Goal: Task Accomplishment & Management: Complete application form

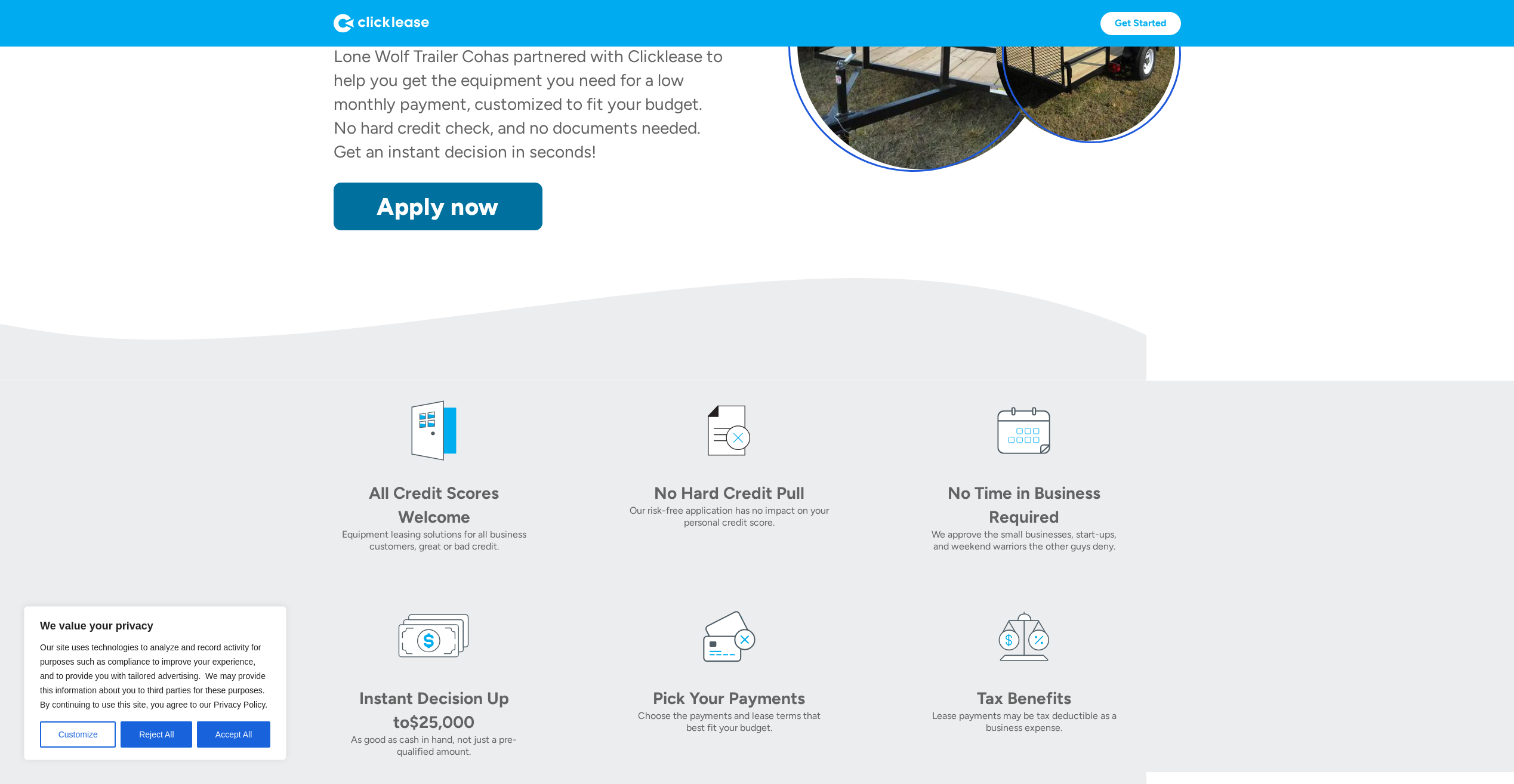
scroll to position [298, 0]
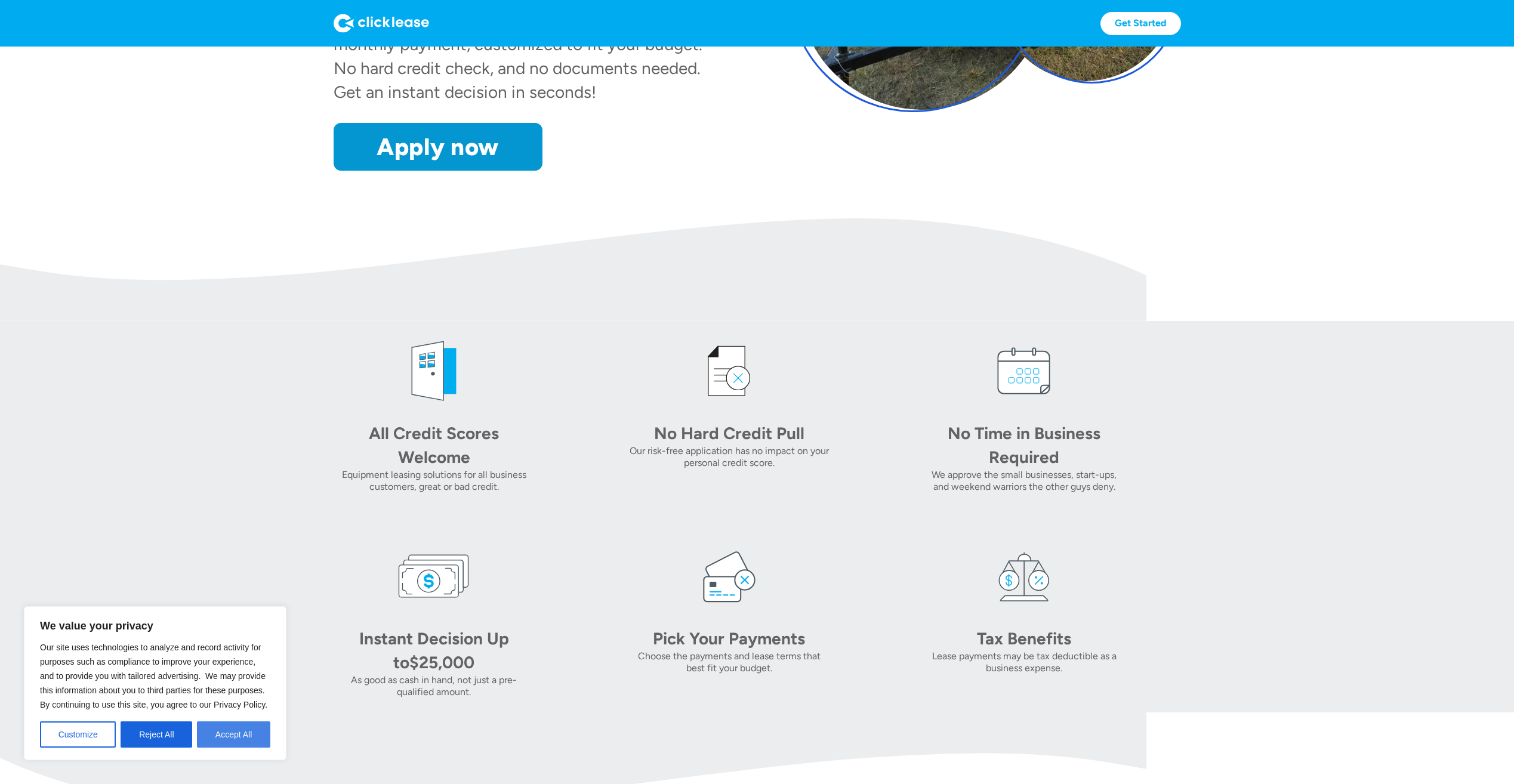
click at [234, 741] on button "Accept All" at bounding box center [234, 734] width 74 height 26
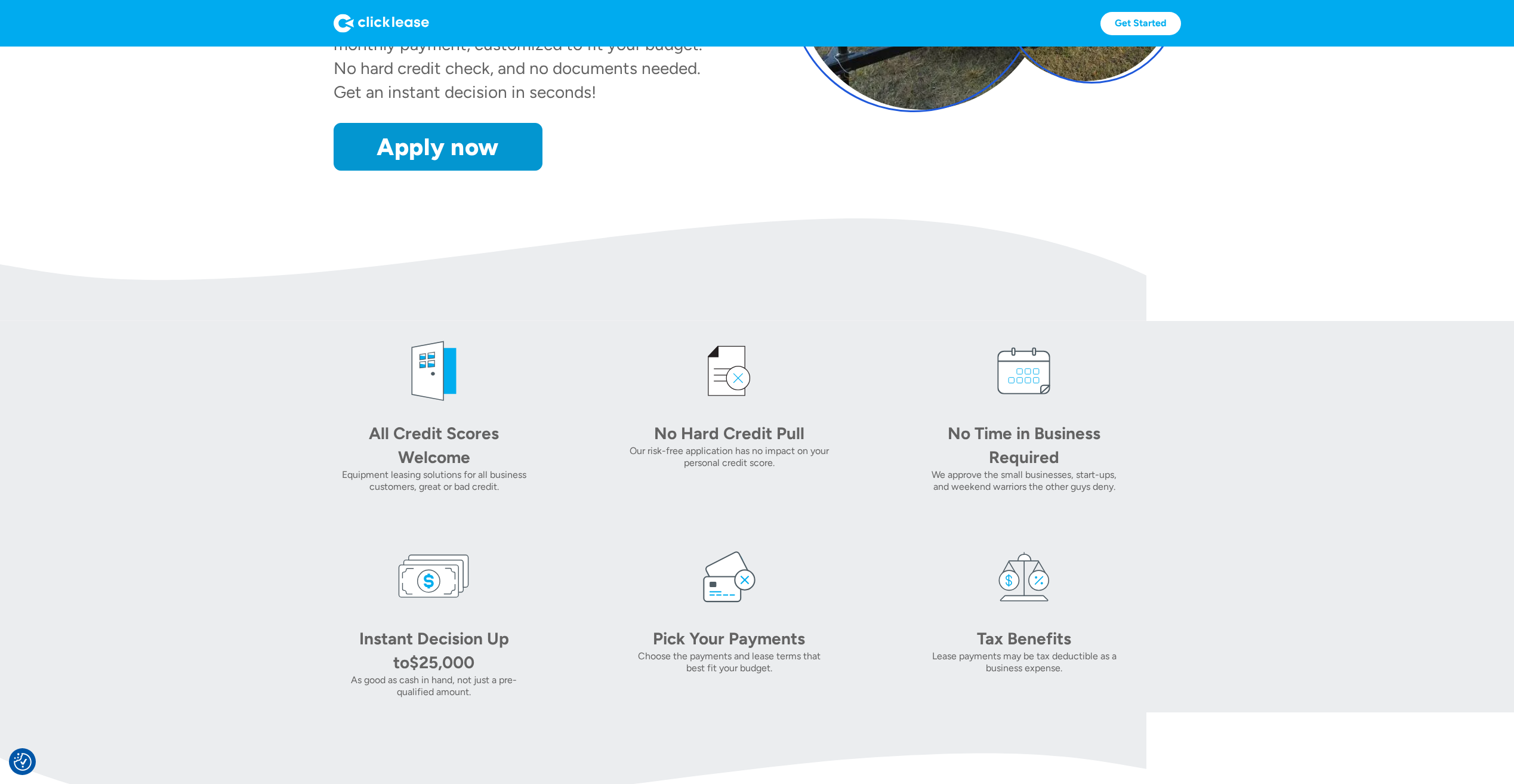
click at [729, 373] on img at bounding box center [729, 371] width 72 height 72
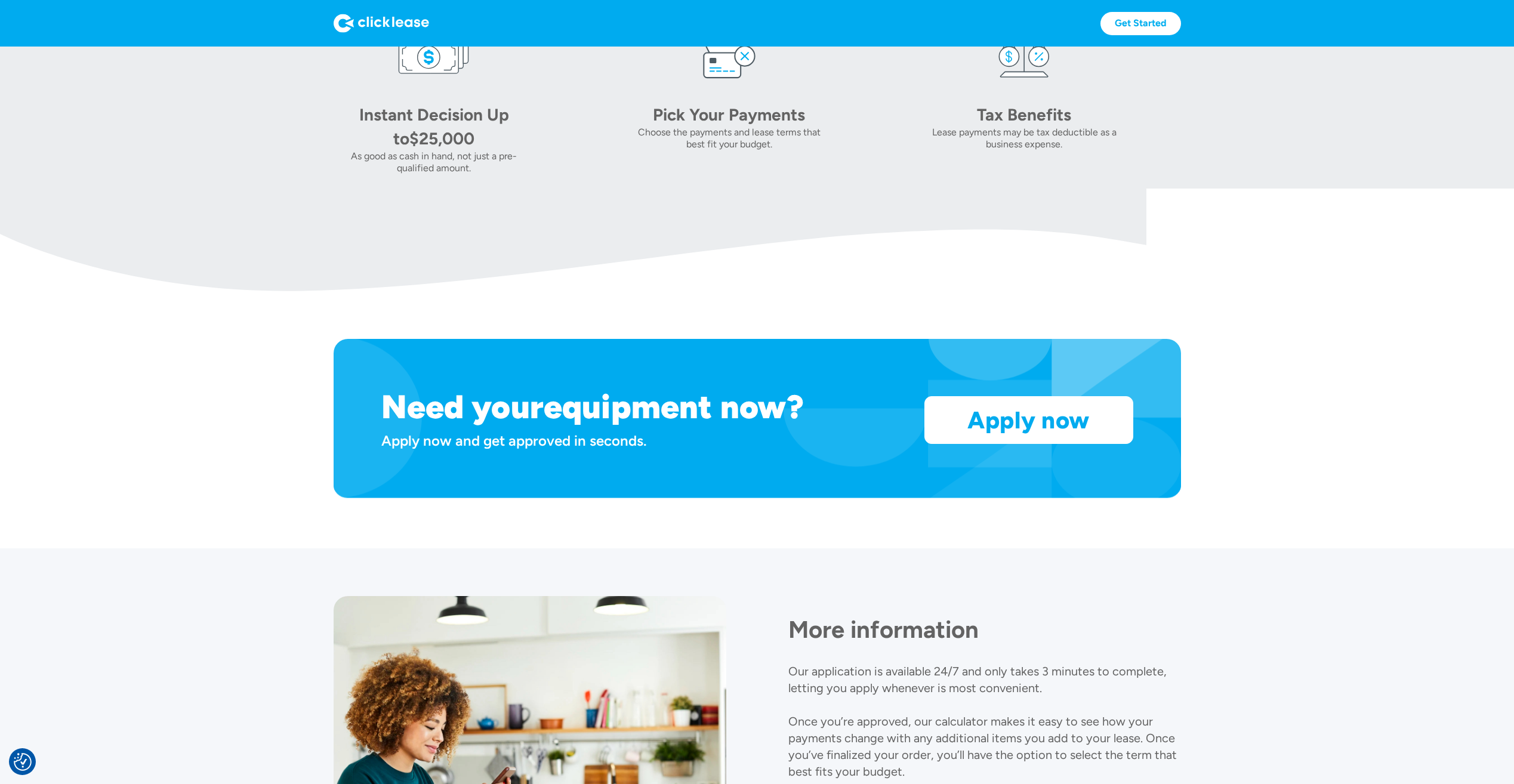
scroll to position [835, 0]
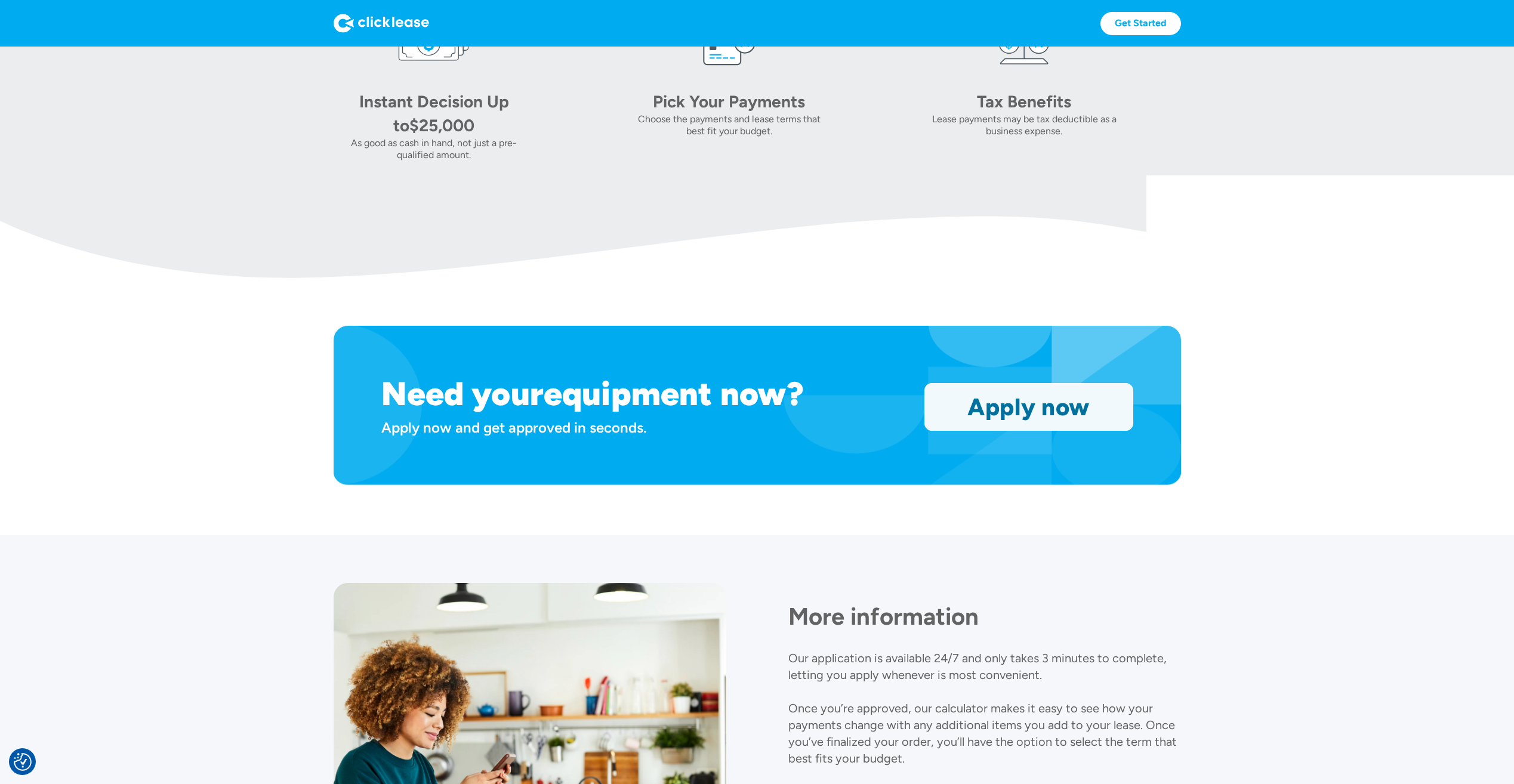
click at [954, 410] on link "Apply now" at bounding box center [1029, 407] width 208 height 46
